Goal: Contribute content

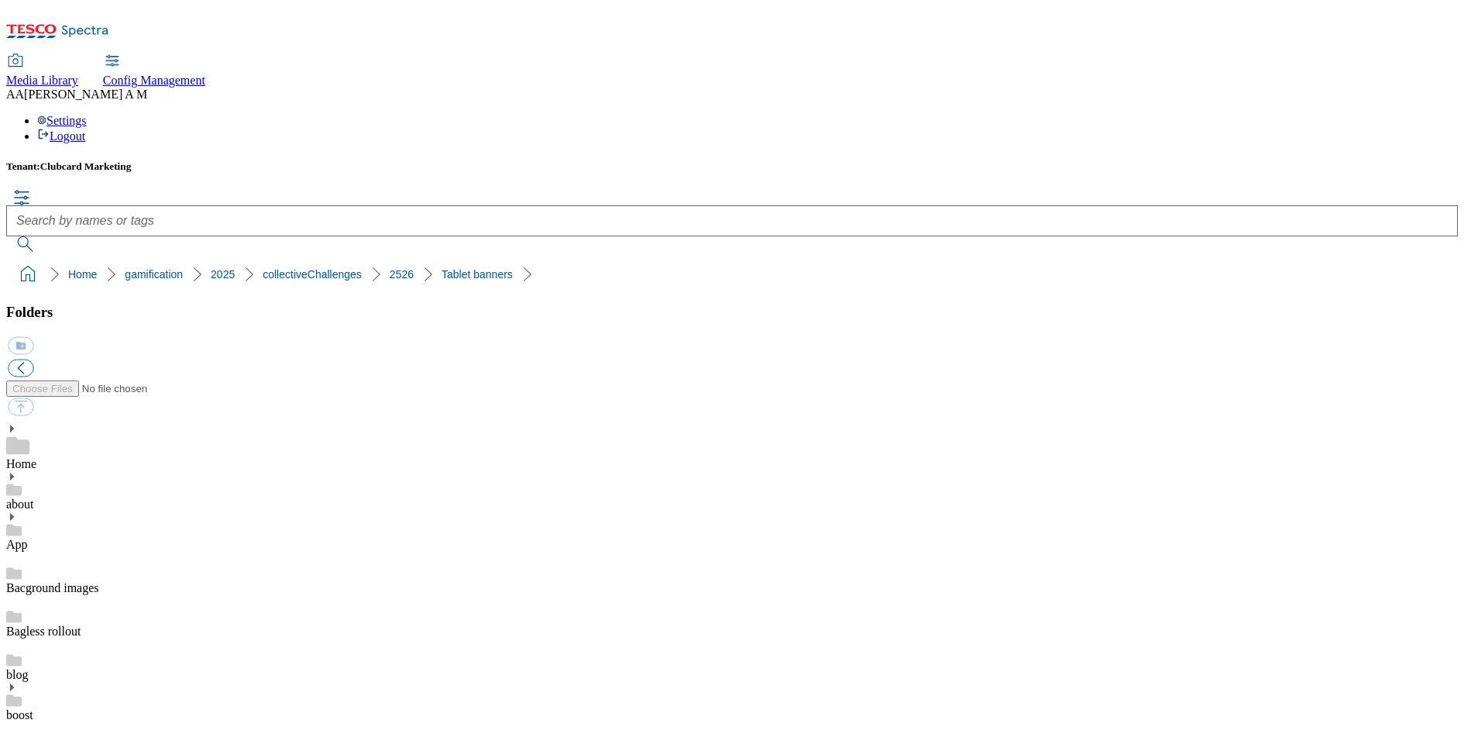
scroll to position [585, 0]
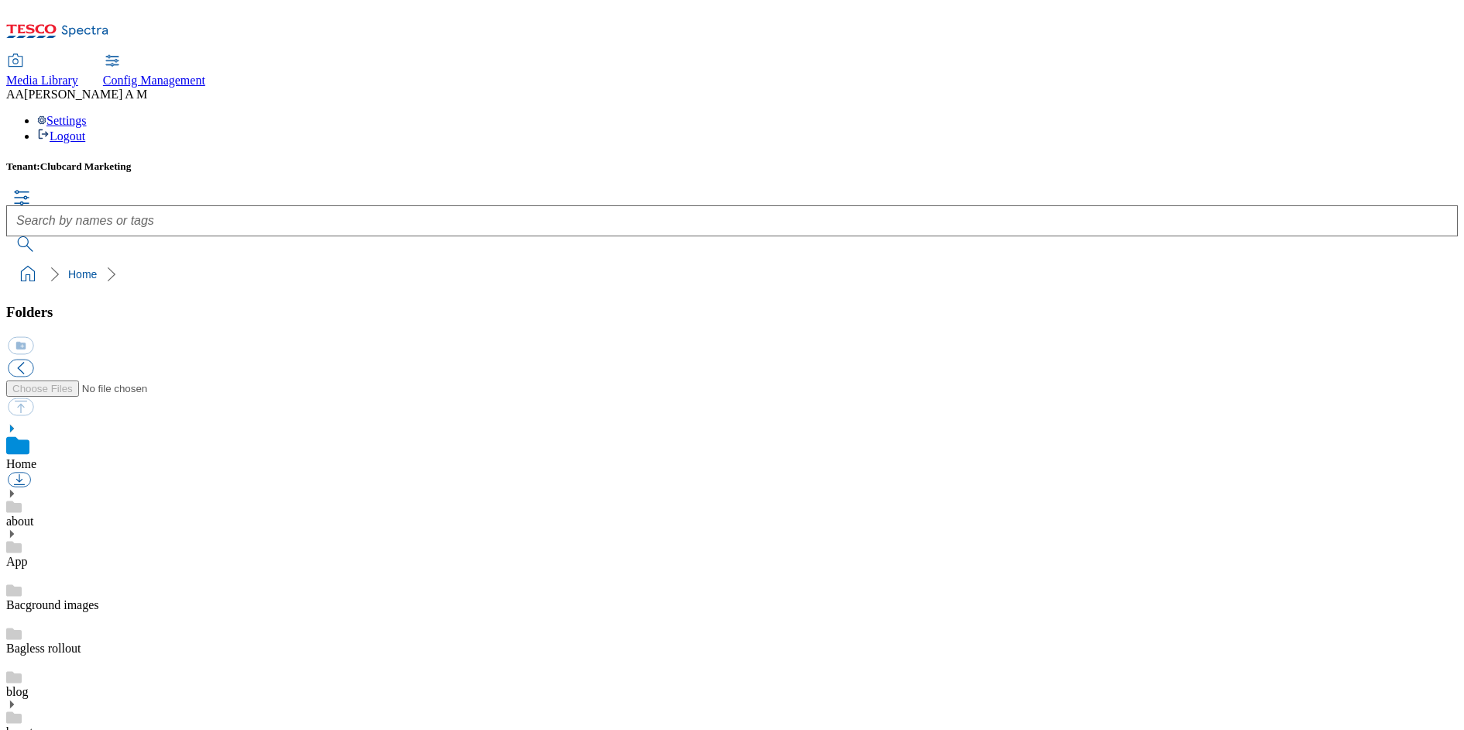
scroll to position [675, 0]
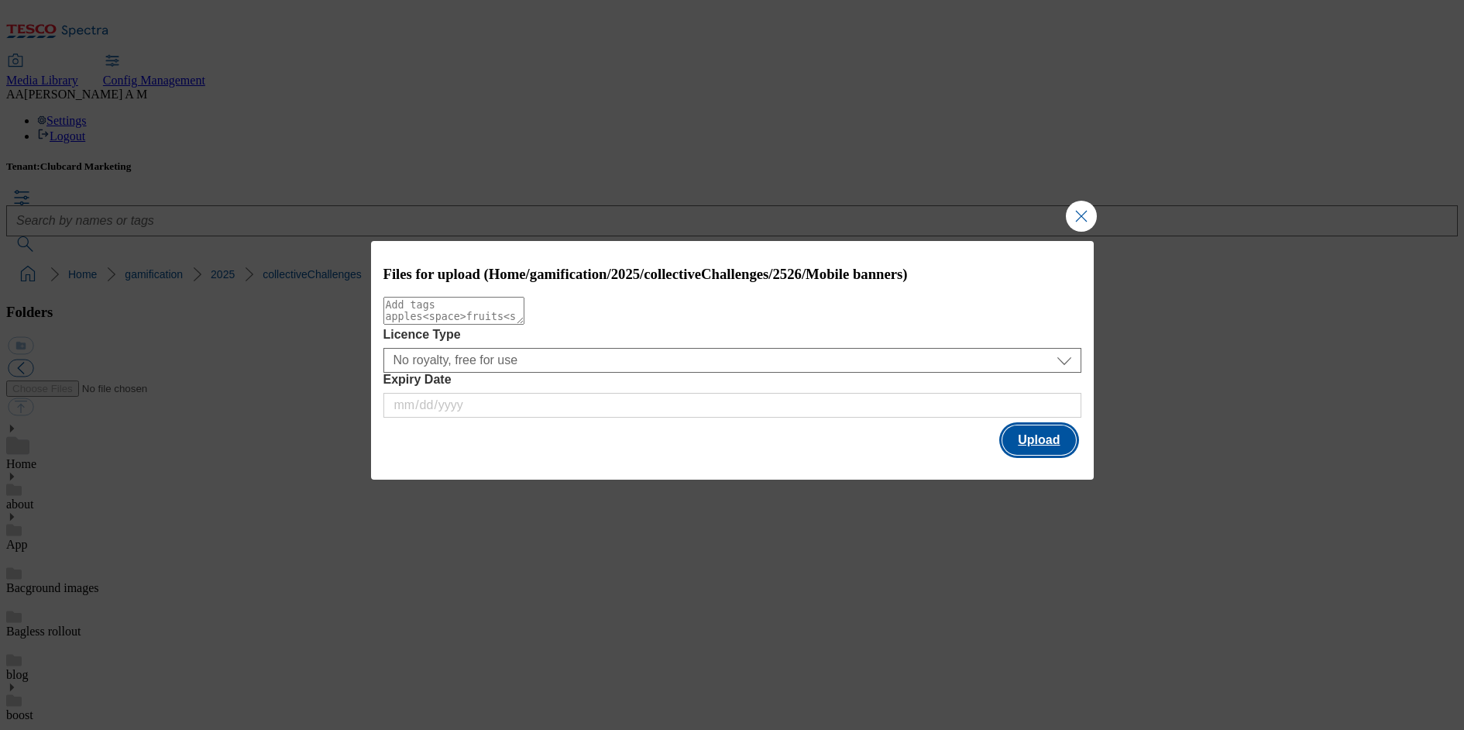
click at [1020, 442] on button "Upload" at bounding box center [1038, 439] width 73 height 29
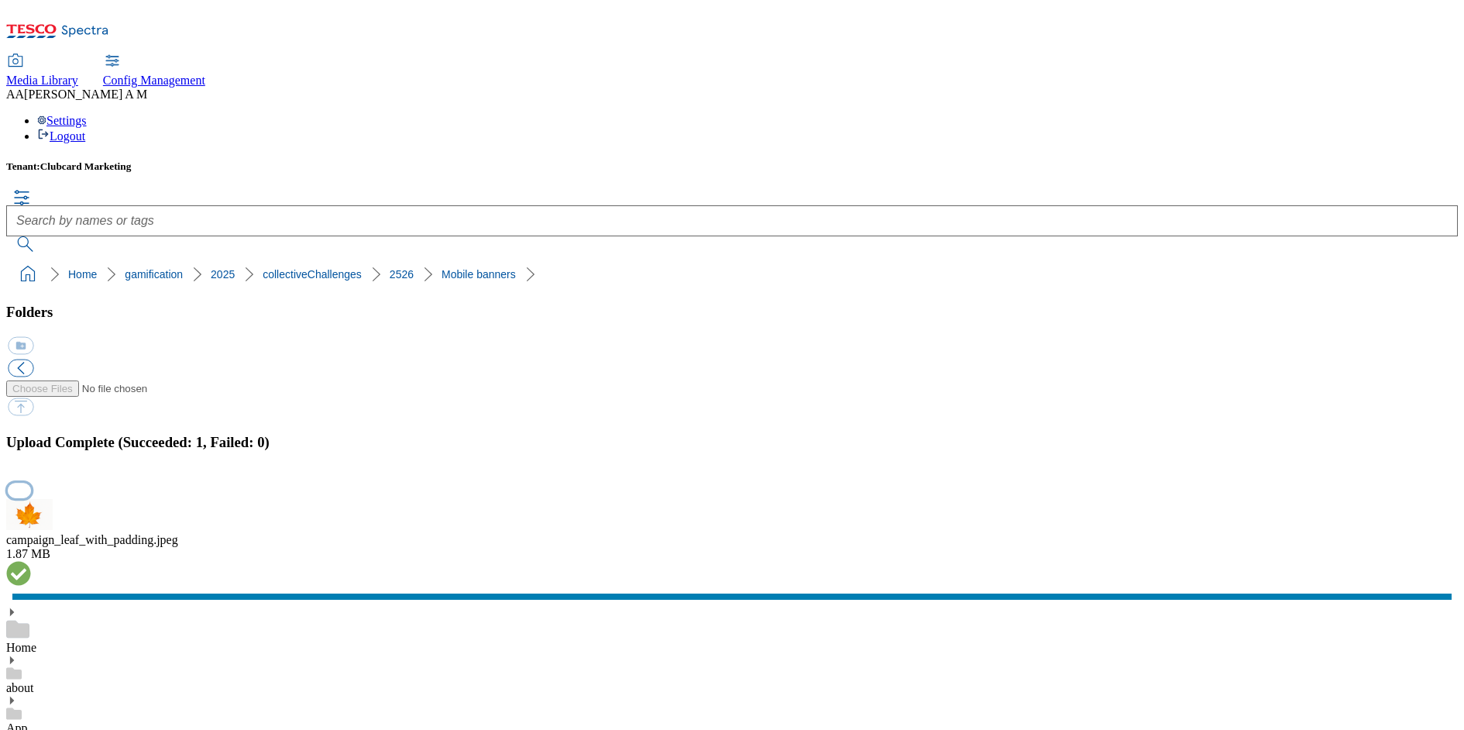
click at [31, 483] on button "button" at bounding box center [19, 490] width 23 height 15
